Goal: Task Accomplishment & Management: Complete application form

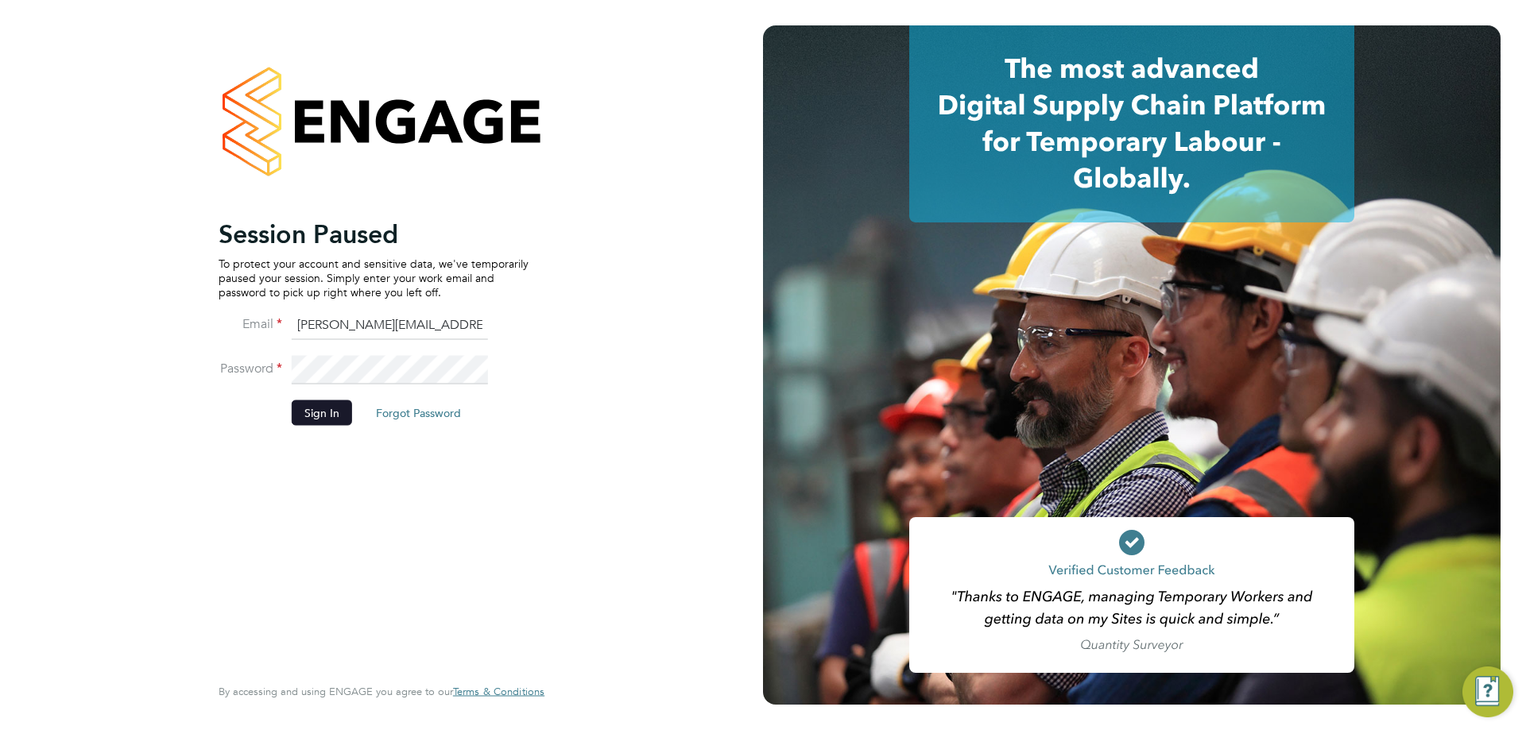
click at [332, 407] on button "Sign In" at bounding box center [322, 412] width 60 height 25
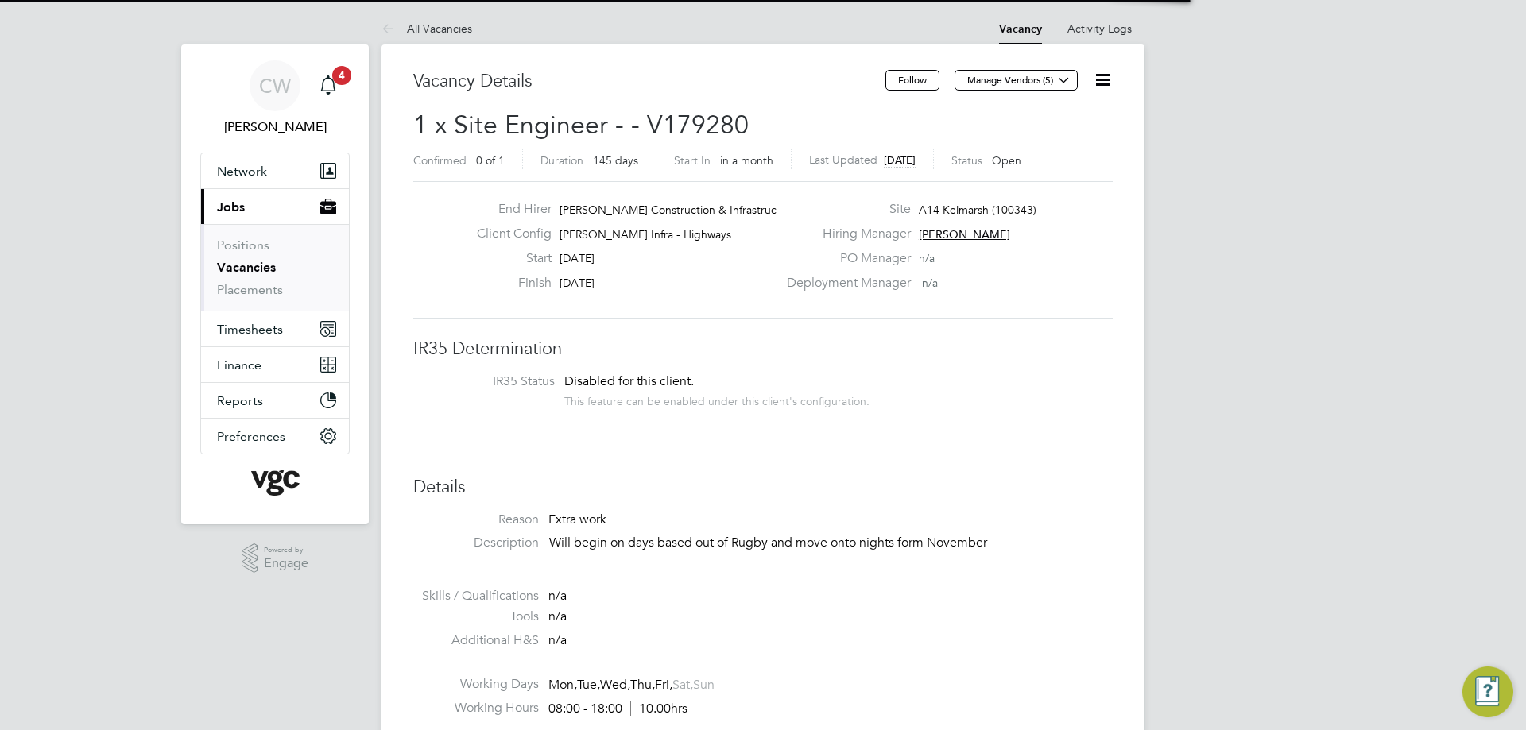
scroll to position [47, 111]
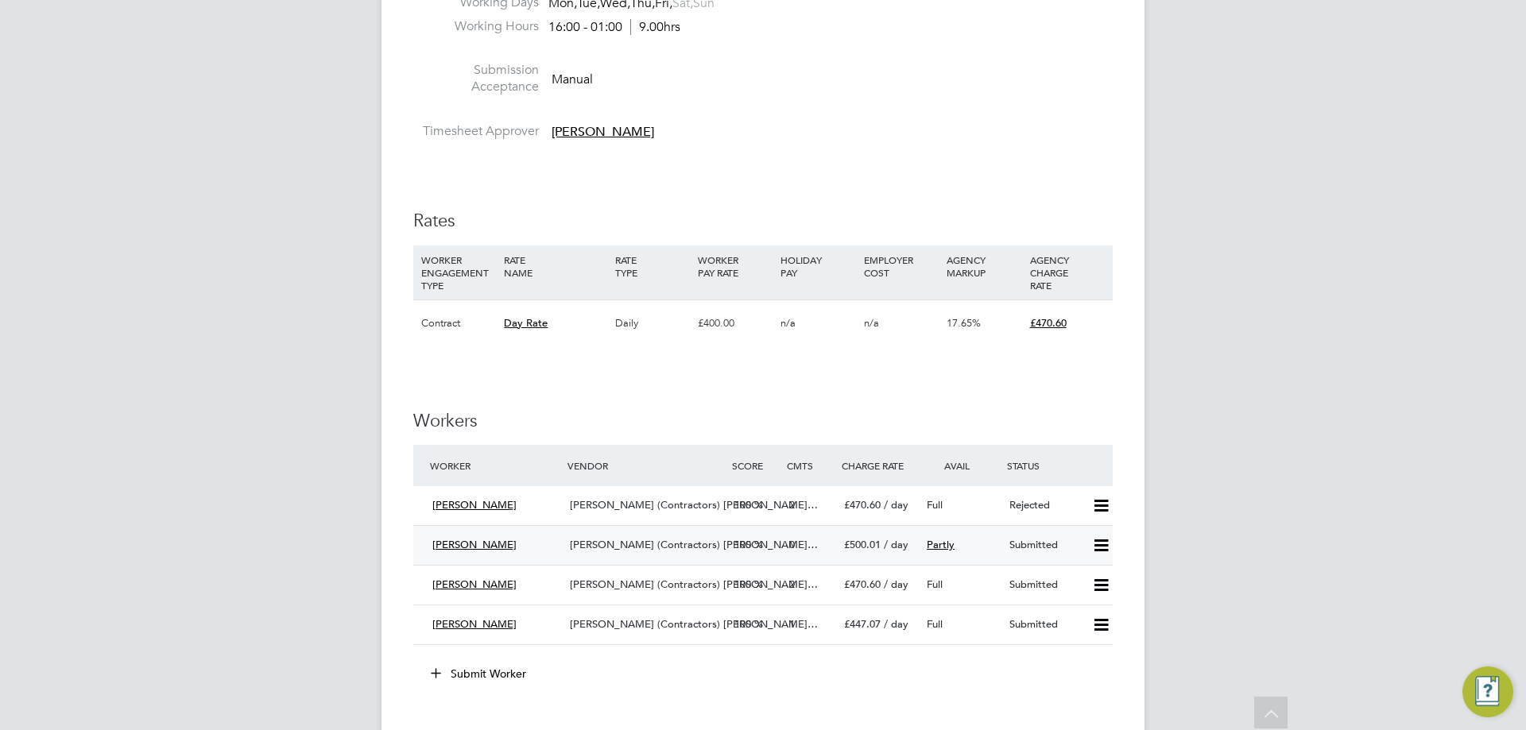
click at [1015, 546] on div "Submitted" at bounding box center [1044, 545] width 83 height 26
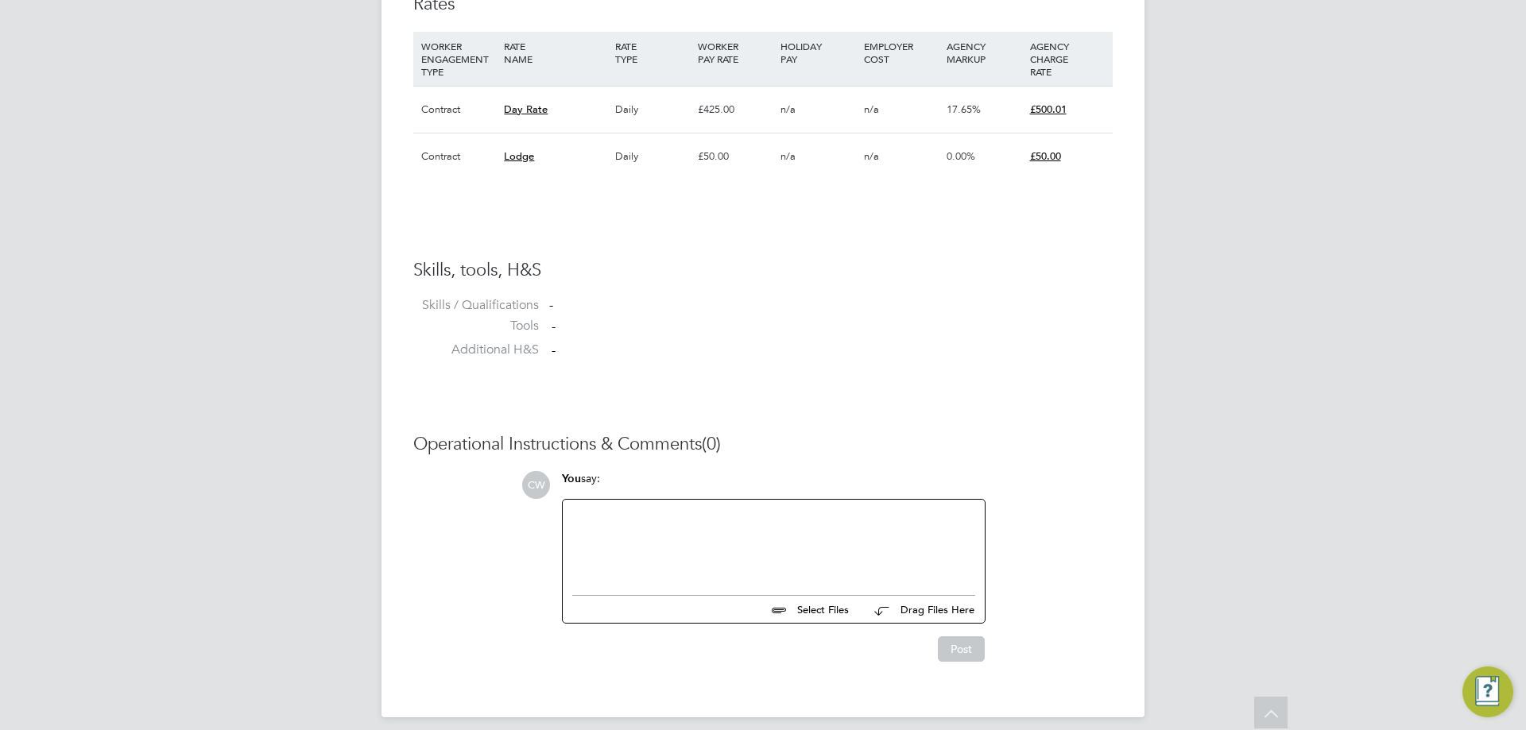
click at [822, 602] on input "file" at bounding box center [856, 607] width 238 height 22
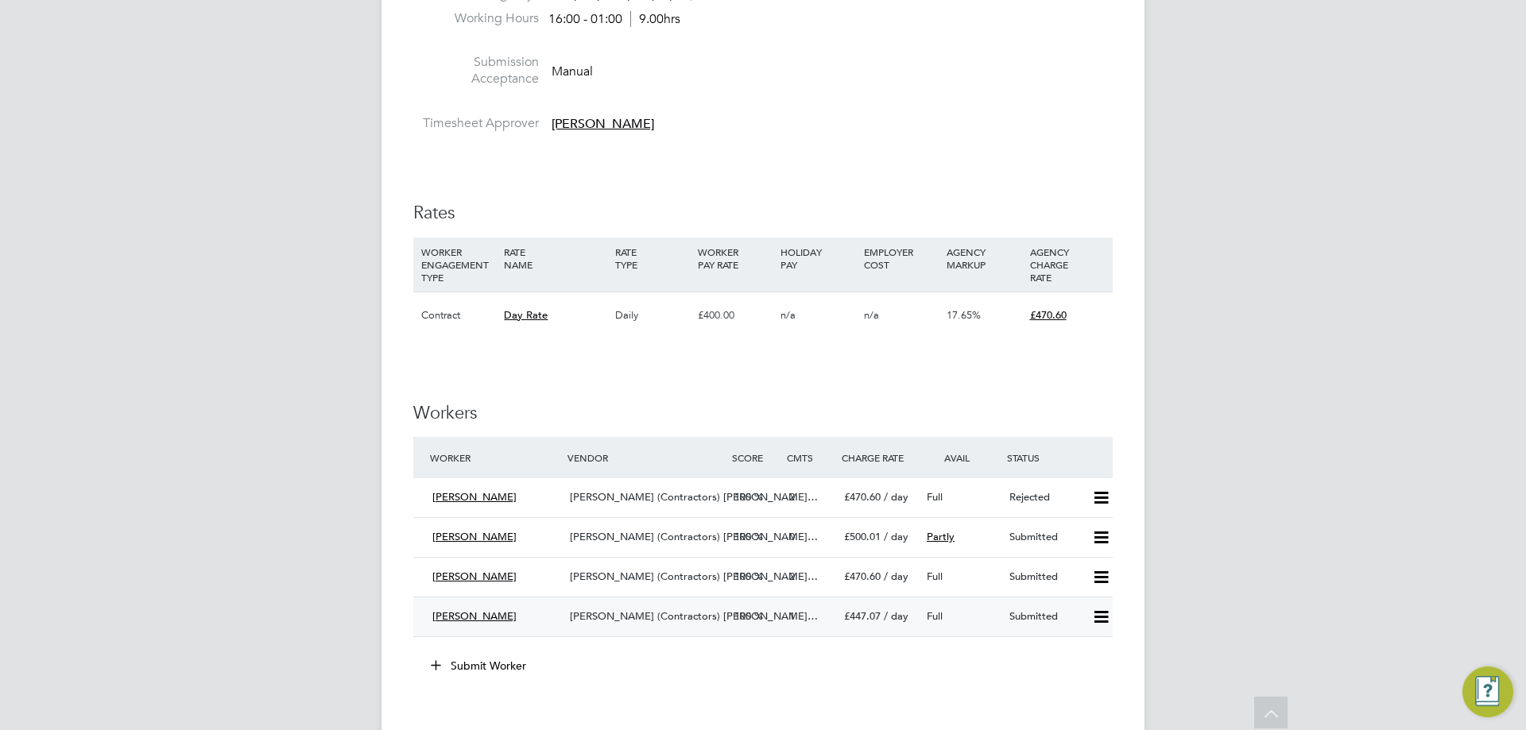
scroll to position [874, 0]
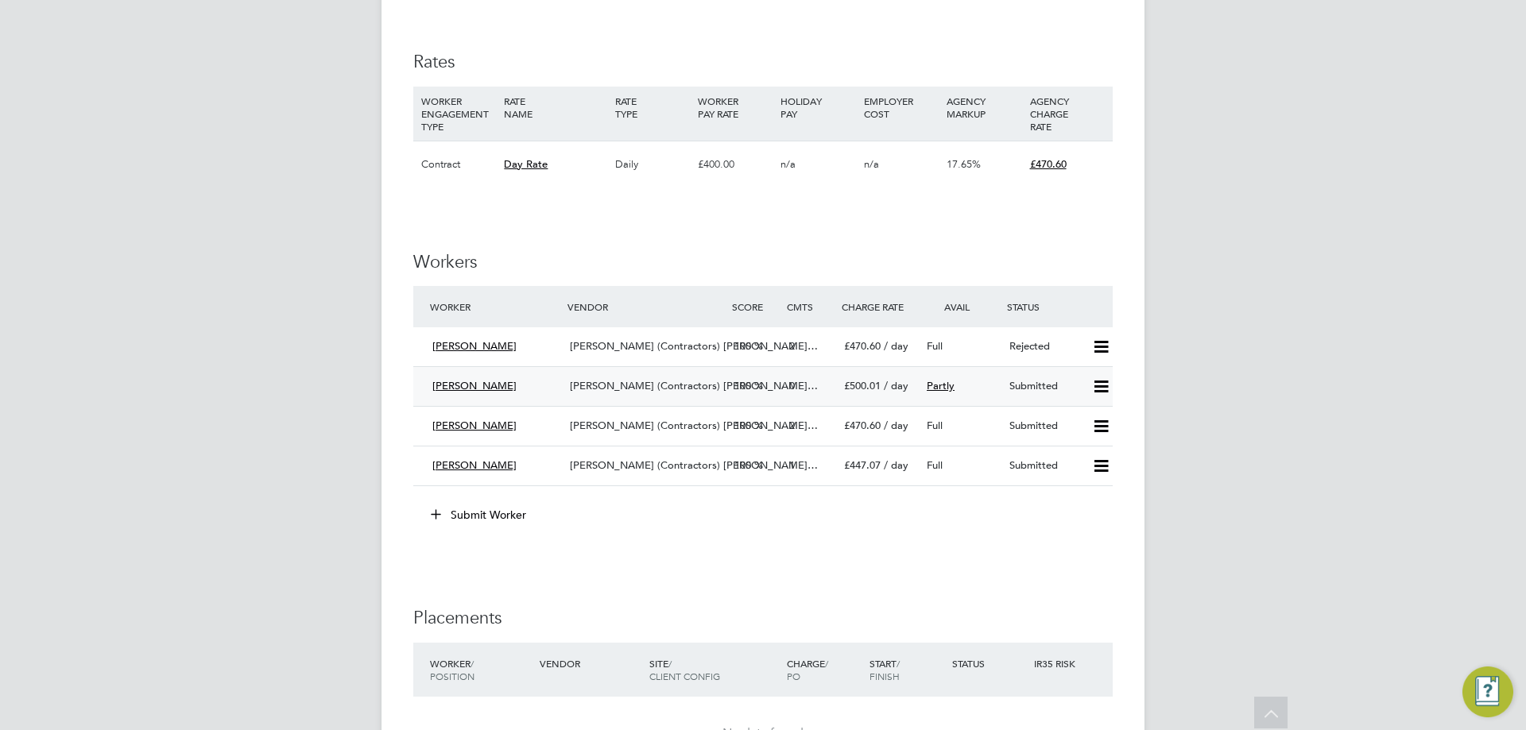
click at [1003, 390] on div "Submitted" at bounding box center [1044, 386] width 83 height 26
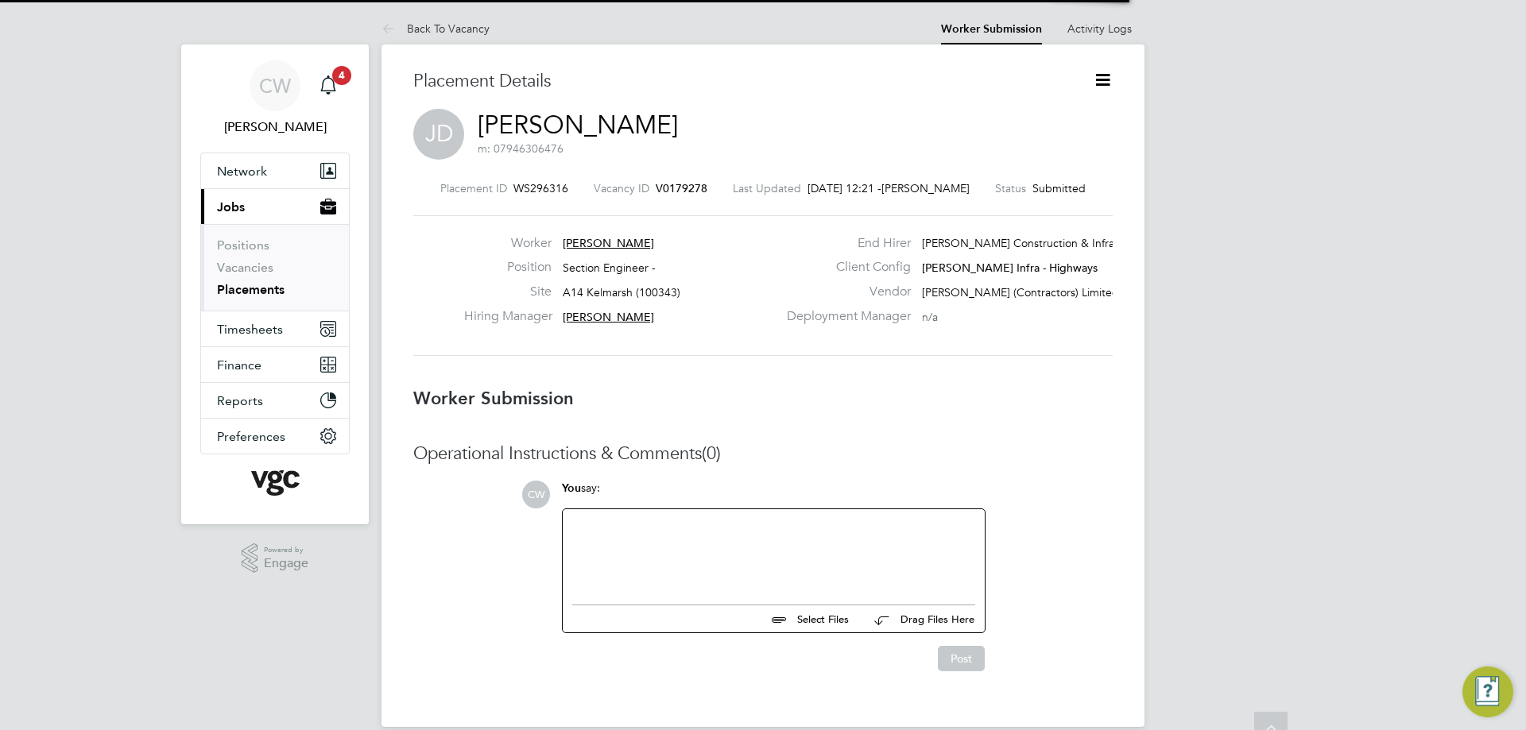
scroll to position [15, 89]
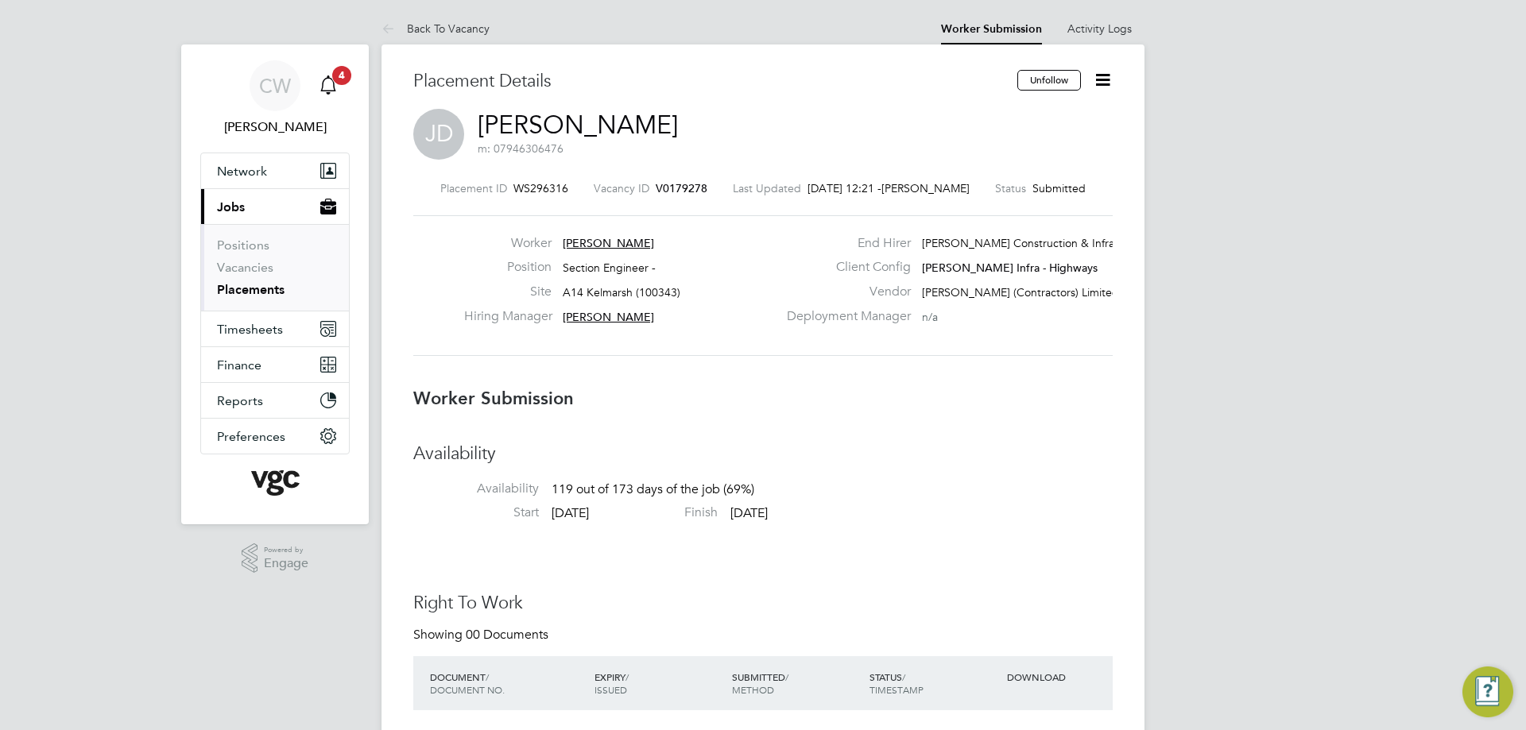
click at [344, 79] on span "4" at bounding box center [341, 75] width 19 height 19
drag, startPoint x: 852, startPoint y: 515, endPoint x: 403, endPoint y: 388, distance: 466.6
click at [415, 395] on b "Worker Submission" at bounding box center [493, 398] width 161 height 21
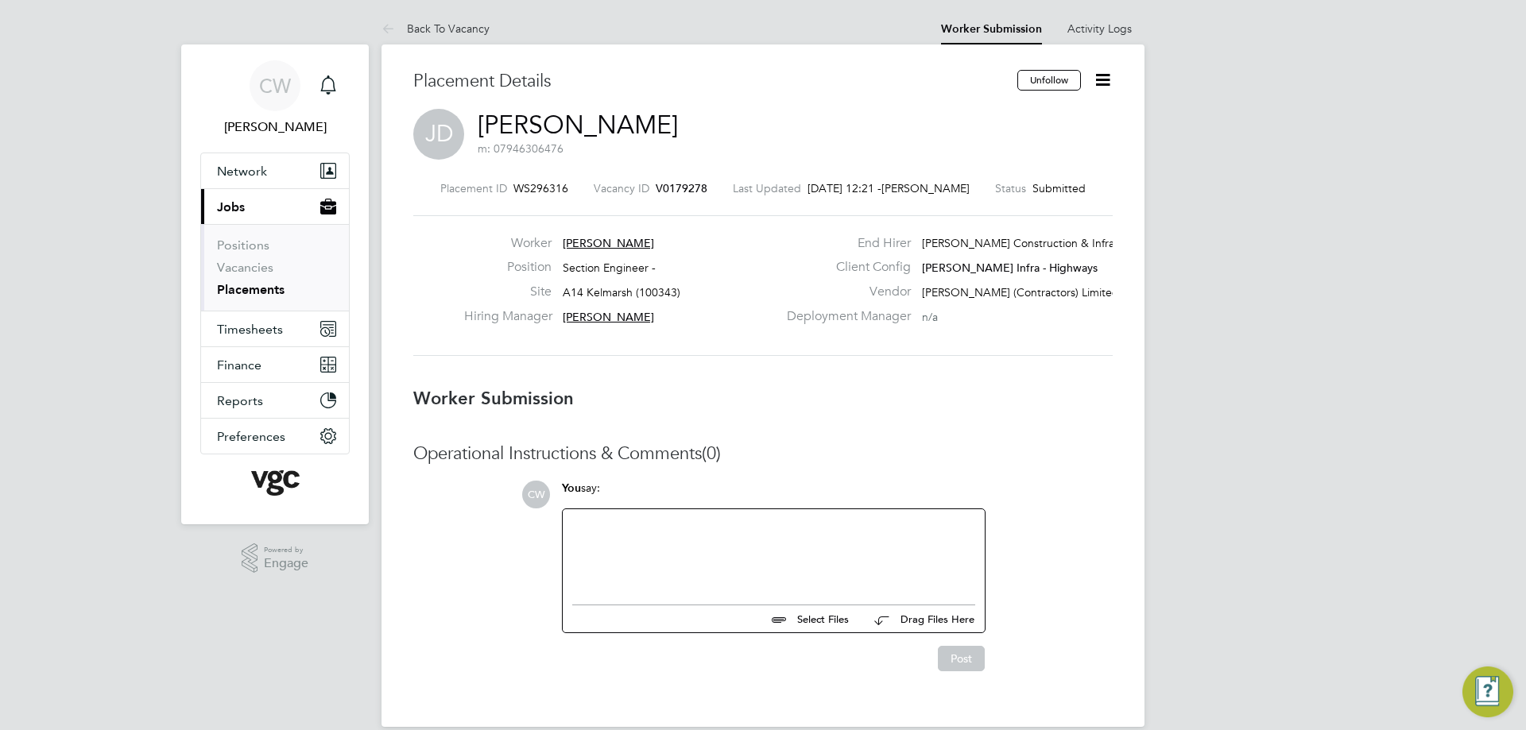
click at [409, 379] on div "Placement Details Unfollow [PERSON_NAME] [PERSON_NAME] m: 07946306476 Placement…" at bounding box center [762, 385] width 763 height 683
click at [430, 393] on b "Worker Submission" at bounding box center [493, 398] width 161 height 21
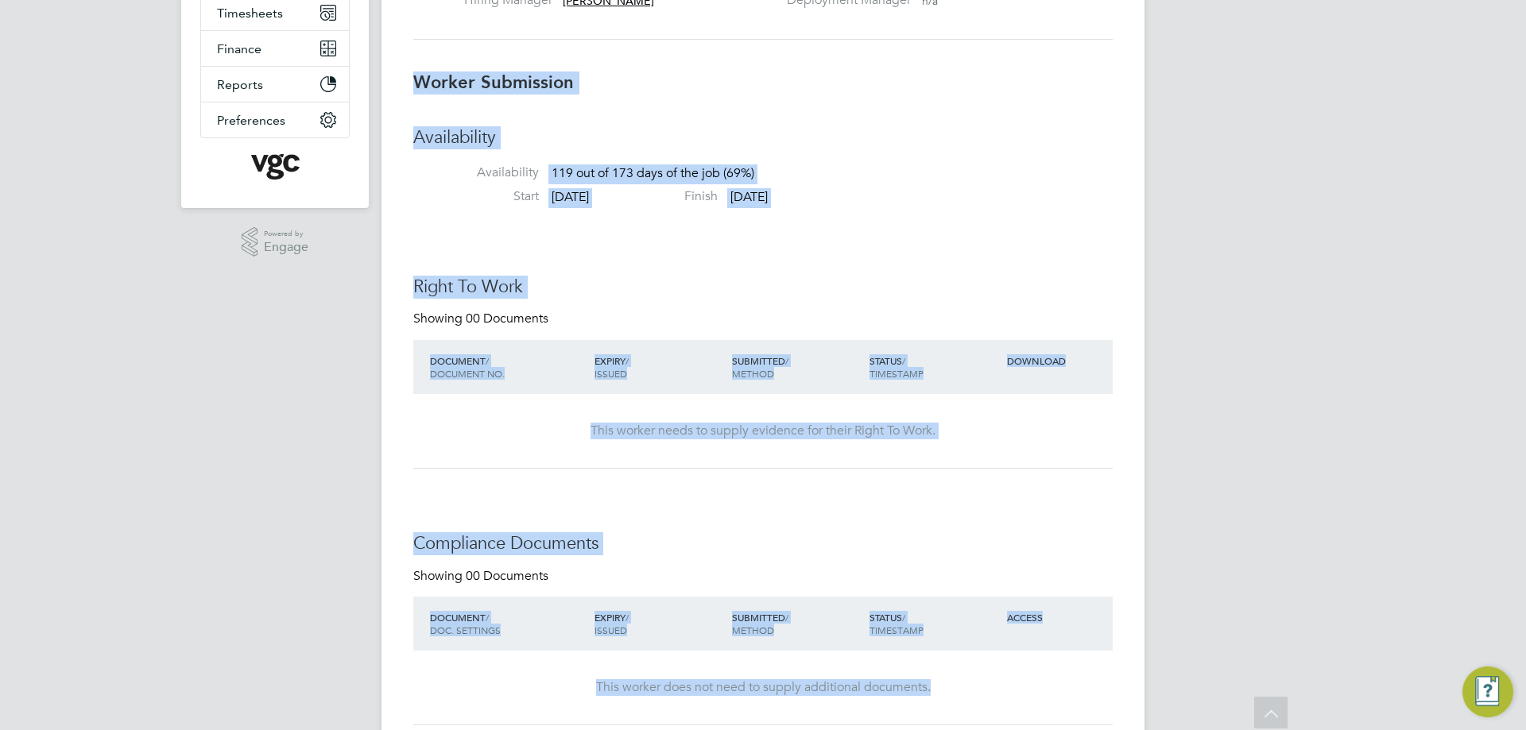
scroll to position [404, 0]
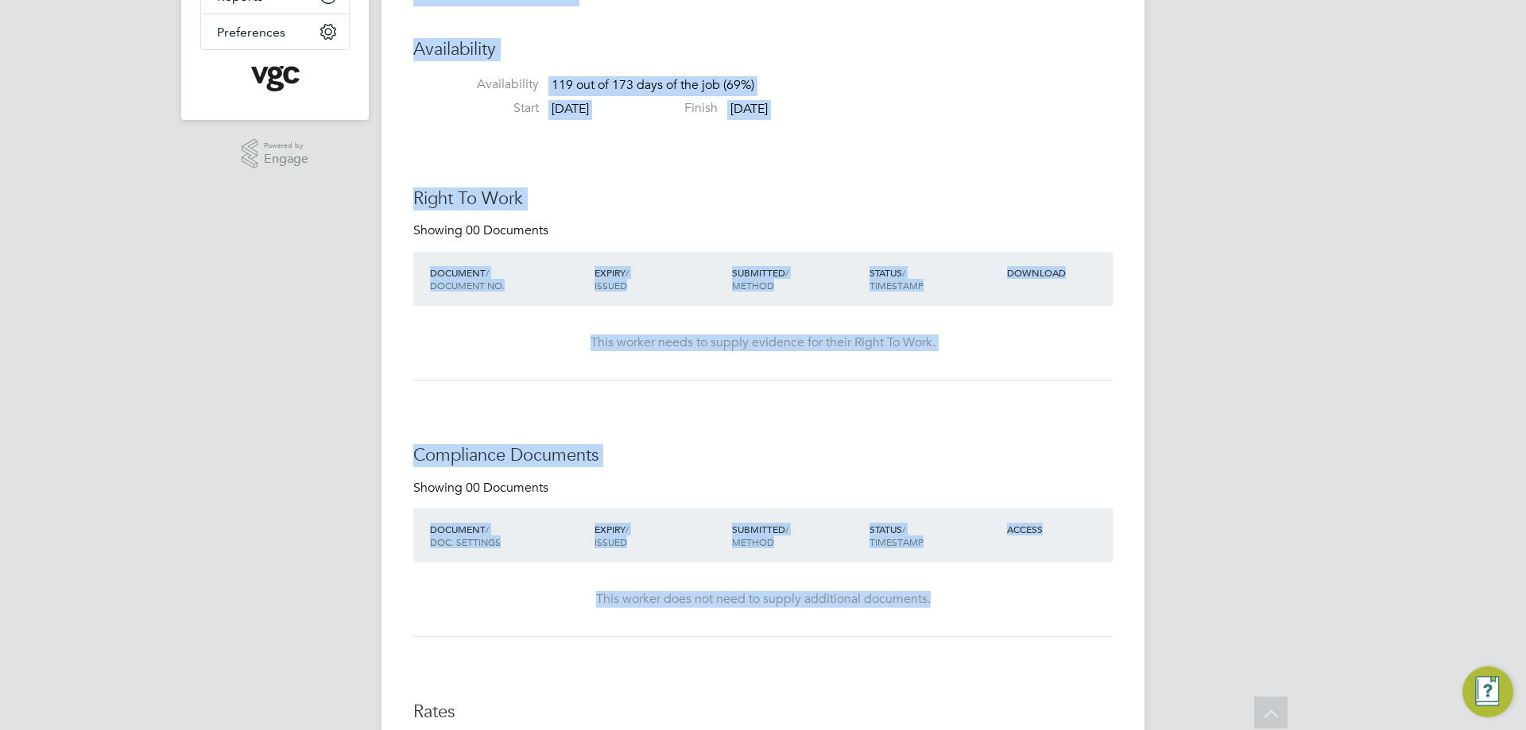
drag, startPoint x: 406, startPoint y: 380, endPoint x: 1007, endPoint y: 608, distance: 642.6
click at [1007, 608] on div "Placement Details Unfollow [PERSON_NAME] [PERSON_NAME] m: 07946306476 Placement…" at bounding box center [762, 532] width 763 height 1785
click at [1005, 606] on div "This worker does not need to supply additional documents." at bounding box center [762, 599] width 667 height 17
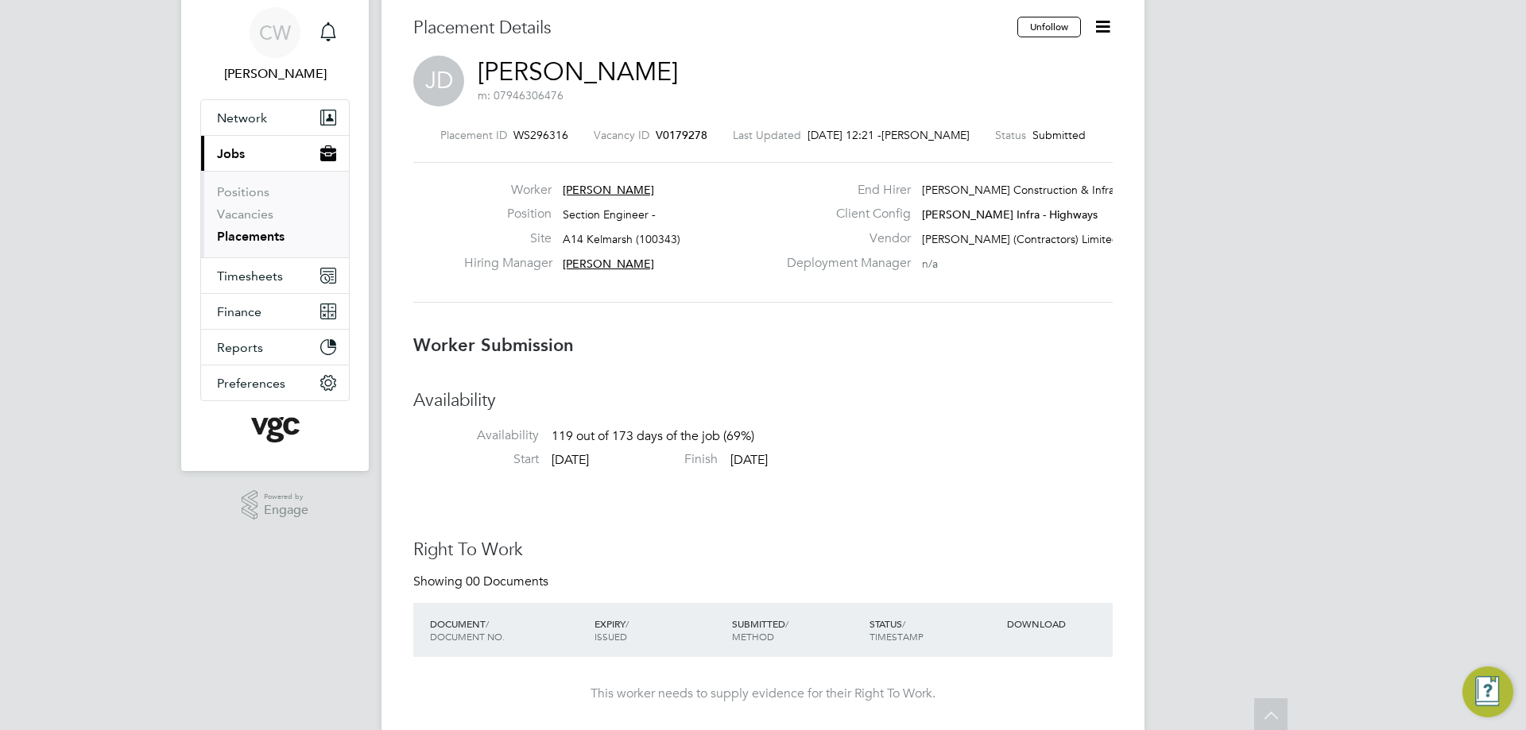
scroll to position [14, 0]
